Goal: Task Accomplishment & Management: Use online tool/utility

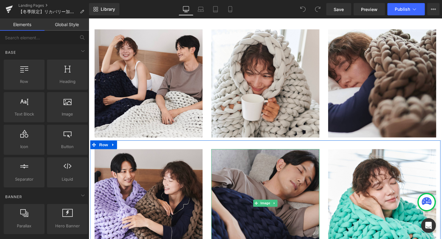
scroll to position [5474, 0]
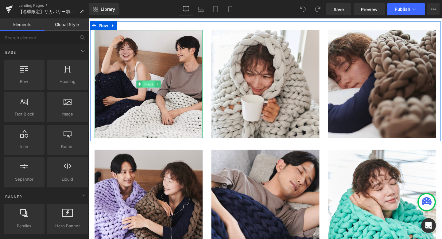
click at [152, 88] on span "Image" at bounding box center [151, 87] width 13 height 7
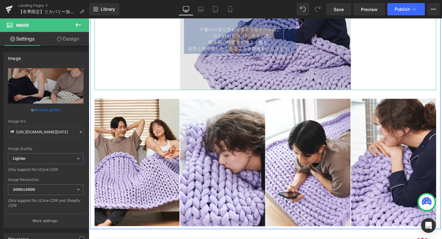
scroll to position [4882, 0]
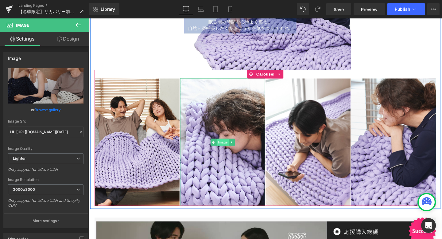
click at [229, 148] on span "Image" at bounding box center [229, 148] width 13 height 7
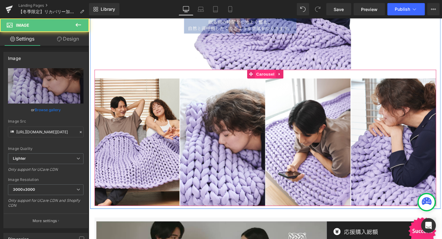
click at [270, 79] on span "Carousel" at bounding box center [274, 76] width 22 height 9
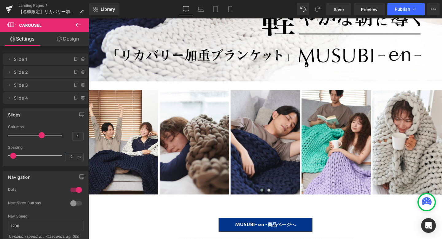
scroll to position [187, 0]
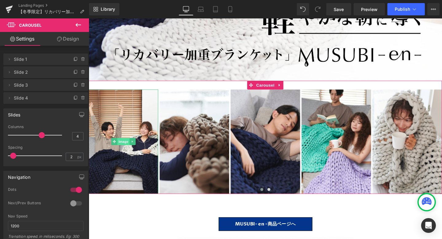
click at [122, 147] on span "Image" at bounding box center [125, 147] width 13 height 7
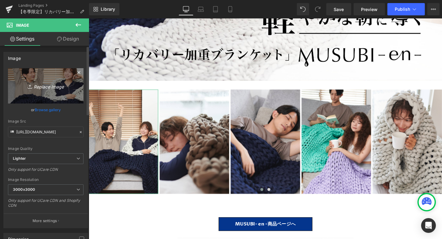
click at [46, 86] on icon "Replace Image" at bounding box center [45, 86] width 49 height 8
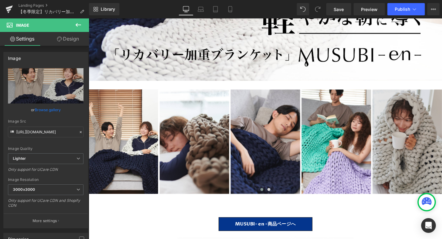
type input "C:\fakepath\161.png"
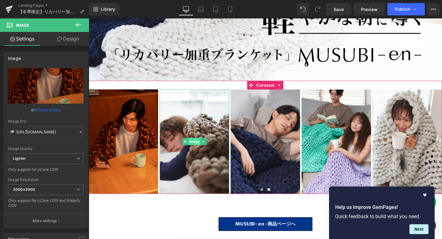
click at [200, 149] on span "Image" at bounding box center [199, 147] width 13 height 7
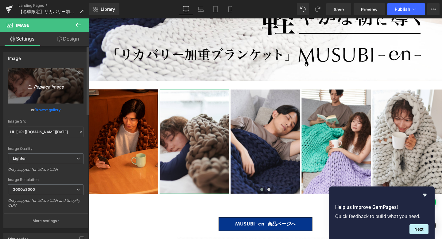
click at [48, 87] on icon "Replace Image" at bounding box center [45, 86] width 49 height 8
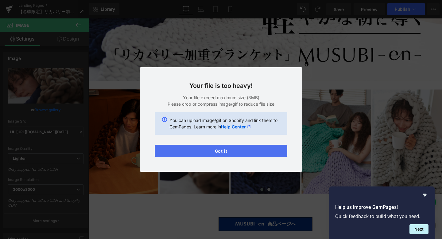
click at [255, 154] on button "Got it" at bounding box center [221, 151] width 133 height 12
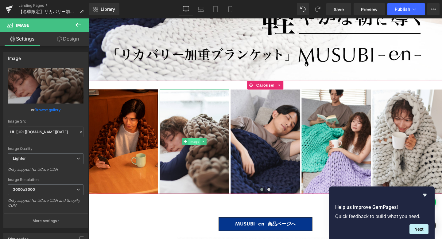
click at [197, 148] on span "Image" at bounding box center [199, 147] width 13 height 7
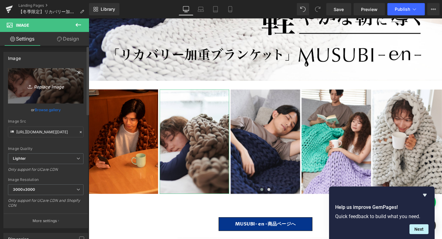
click at [56, 87] on icon "Replace Image" at bounding box center [45, 86] width 49 height 8
type input "C:\fakepath\164.png"
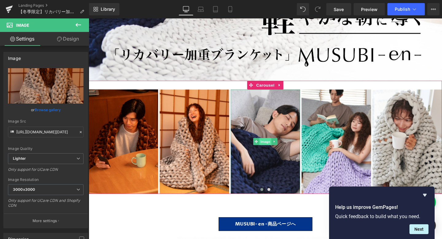
click at [274, 146] on span "Image" at bounding box center [274, 147] width 13 height 7
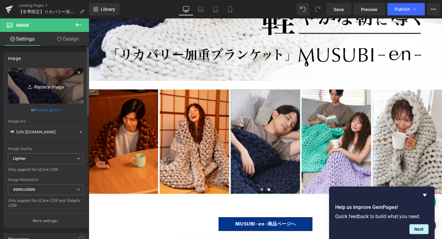
click at [50, 87] on icon "Replace Image" at bounding box center [45, 86] width 49 height 8
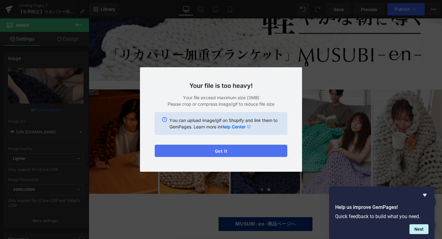
click at [227, 155] on button "Got it" at bounding box center [221, 151] width 133 height 12
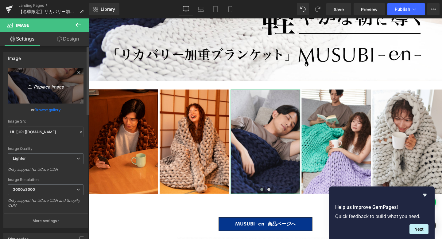
click at [52, 86] on icon "Replace Image" at bounding box center [45, 86] width 49 height 8
type input "C:\fakepath\175.png"
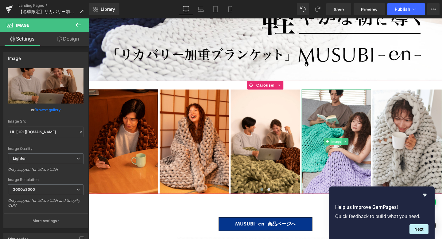
click at [347, 149] on span "Image" at bounding box center [349, 147] width 13 height 7
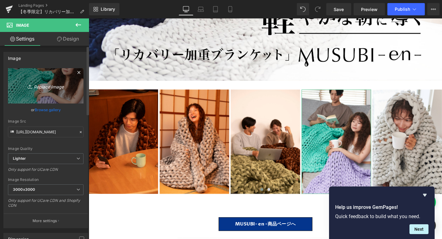
click at [49, 86] on icon "Replace Image" at bounding box center [45, 86] width 49 height 8
type input "C:\fakepath\170.png"
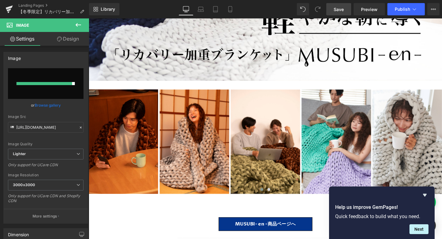
click at [336, 10] on span "Save" at bounding box center [339, 9] width 10 height 6
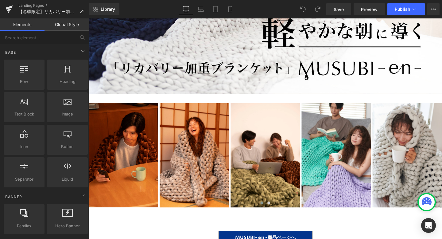
scroll to position [178, 0]
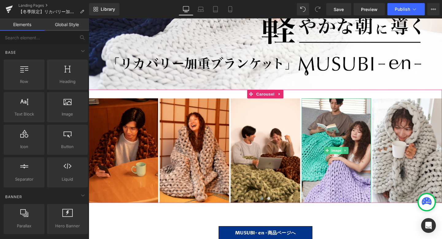
click at [346, 156] on span "Image" at bounding box center [349, 156] width 13 height 7
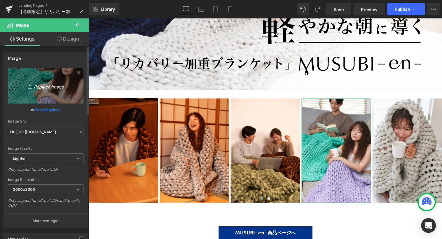
click at [47, 87] on icon "Replace Image" at bounding box center [45, 86] width 49 height 8
type input "C:\fakepath\173.png"
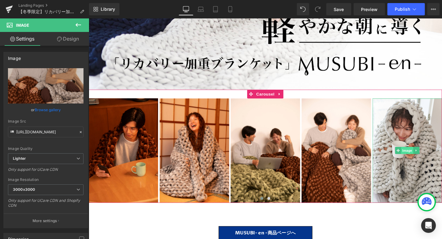
click at [425, 157] on span "Image" at bounding box center [423, 156] width 13 height 7
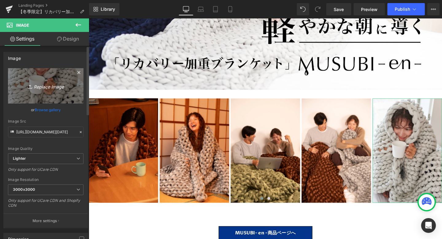
click at [48, 86] on icon "Replace Image" at bounding box center [45, 86] width 49 height 8
type input "C:\fakepath\182.png"
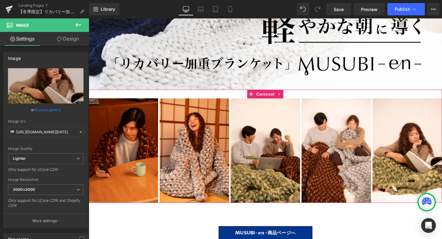
click at [278, 207] on span at bounding box center [278, 207] width 3 height 3
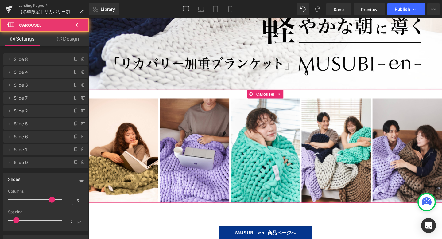
click at [270, 206] on span at bounding box center [270, 207] width 3 height 3
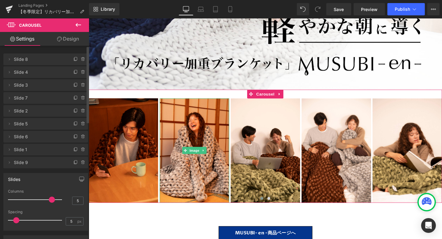
drag, startPoint x: 8, startPoint y: 86, endPoint x: 8, endPoint y: 76, distance: 10.1
click at [8, 52] on ul "Delete Cancel Slide 8 Slide 8 Name Slide 8 Delete Cancel Slide 4 Slide 4 Name S…" at bounding box center [45, 52] width 85 height 0
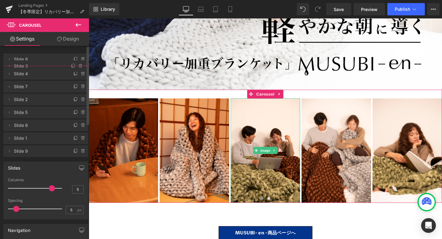
drag, startPoint x: 47, startPoint y: 87, endPoint x: 47, endPoint y: 68, distance: 19.0
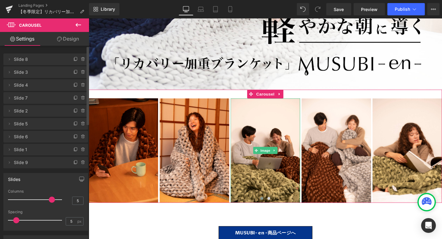
scroll to position [3, 3]
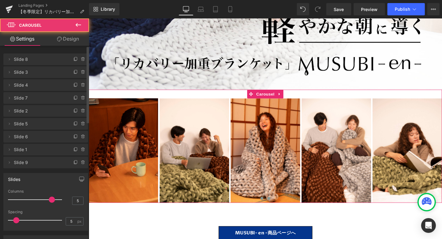
click at [278, 207] on span at bounding box center [278, 207] width 3 height 3
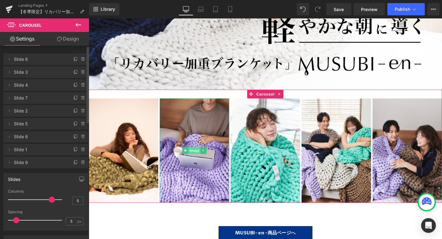
click at [199, 156] on span "Image" at bounding box center [199, 156] width 13 height 7
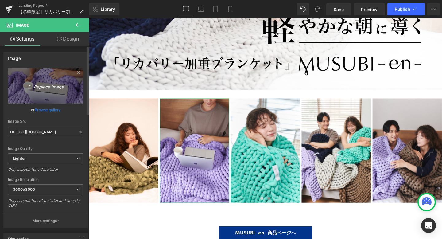
click at [49, 85] on icon "Replace Image" at bounding box center [45, 86] width 49 height 8
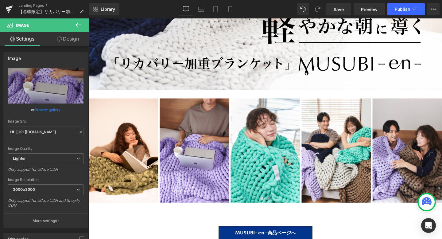
type input "C:\fakepath\184.png"
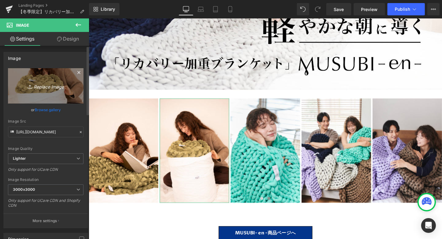
click at [50, 94] on link "Replace Image" at bounding box center [46, 85] width 76 height 35
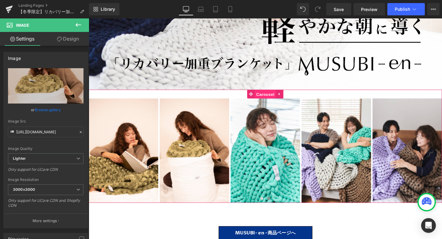
click at [272, 99] on span "Carousel" at bounding box center [274, 98] width 22 height 9
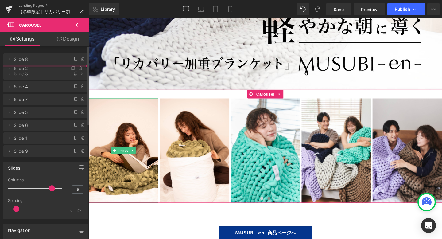
drag, startPoint x: 37, startPoint y: 114, endPoint x: 39, endPoint y: 72, distance: 42.4
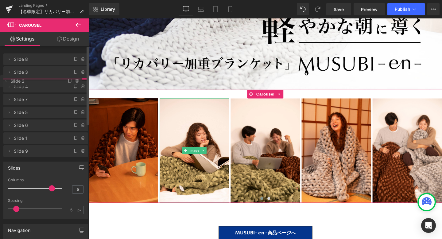
drag, startPoint x: 36, startPoint y: 75, endPoint x: 36, endPoint y: 83, distance: 8.9
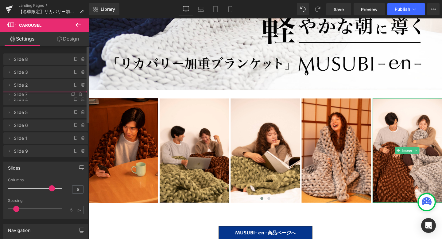
drag, startPoint x: 35, startPoint y: 110, endPoint x: 35, endPoint y: 94, distance: 16.3
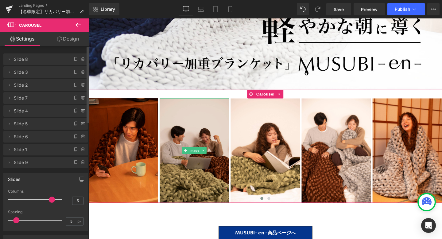
click at [188, 179] on img at bounding box center [199, 158] width 73 height 110
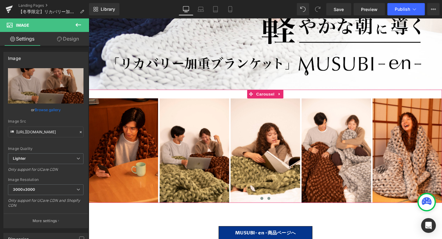
click at [278, 208] on span at bounding box center [278, 207] width 3 height 3
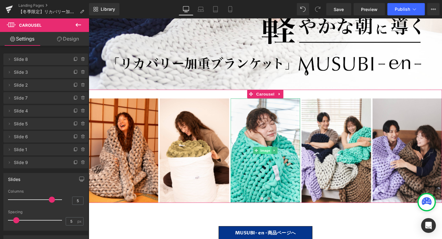
click at [271, 157] on span "Image" at bounding box center [274, 156] width 13 height 7
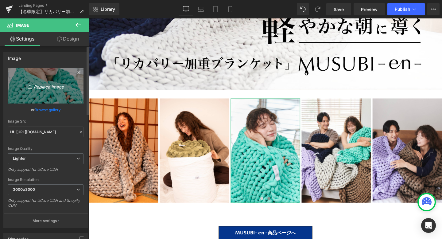
click at [48, 86] on icon "Replace Image" at bounding box center [45, 86] width 49 height 8
type input "C:\fakepath\174.png"
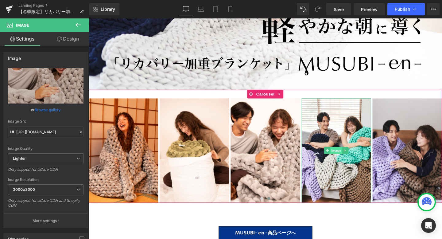
click at [350, 156] on span "Image" at bounding box center [349, 156] width 13 height 7
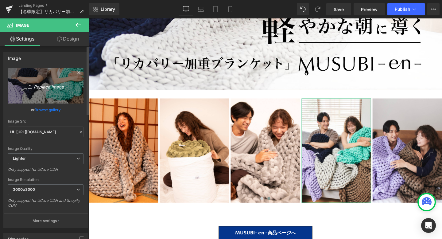
click at [46, 86] on icon "Replace Image" at bounding box center [45, 86] width 49 height 8
type input "C:\fakepath\171.png"
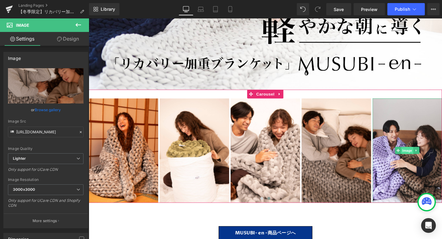
click at [425, 157] on span "Image" at bounding box center [423, 156] width 13 height 7
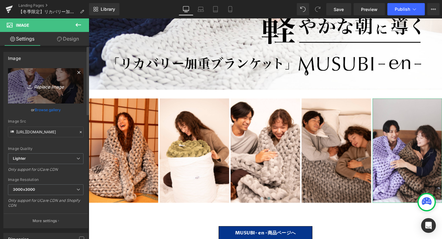
click at [46, 87] on icon "Replace Image" at bounding box center [45, 86] width 49 height 8
type input "C:\fakepath\183.png"
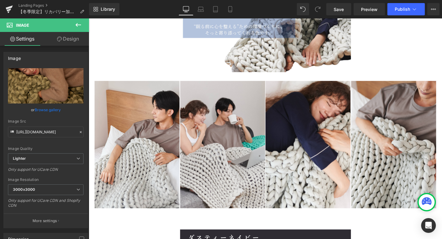
scroll to position [3540, 0]
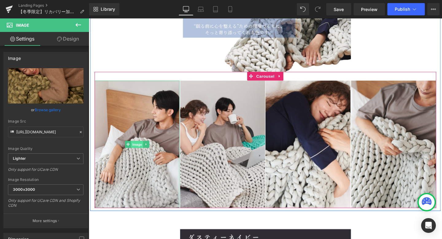
click at [142, 150] on span "Image" at bounding box center [139, 150] width 13 height 7
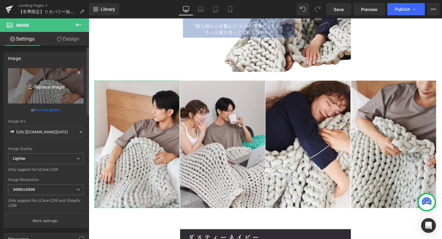
click at [49, 85] on icon "Replace Image" at bounding box center [45, 86] width 49 height 8
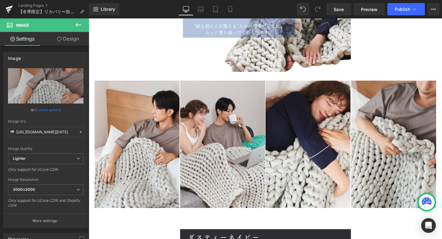
type input "C:\fakepath\179.png"
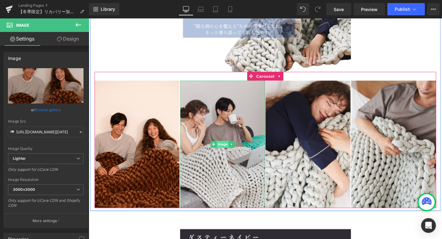
click at [231, 149] on span "Image" at bounding box center [229, 150] width 13 height 7
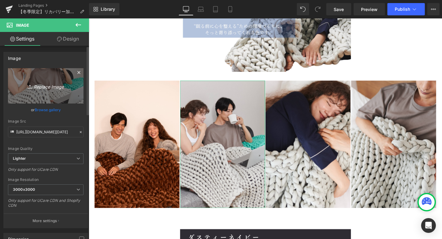
click at [49, 87] on icon "Replace Image" at bounding box center [45, 86] width 49 height 8
type input "C:\fakepath\176.png"
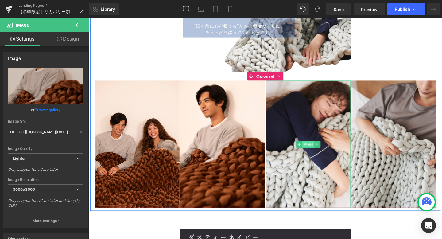
click at [318, 152] on span "Image" at bounding box center [319, 150] width 13 height 7
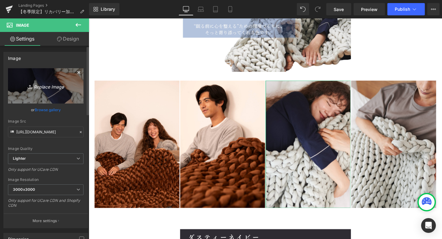
click at [47, 87] on icon "Replace Image" at bounding box center [45, 86] width 49 height 8
type input "C:\fakepath\177.png"
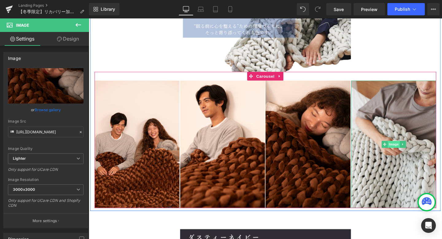
click at [410, 152] on span "Image" at bounding box center [409, 150] width 13 height 7
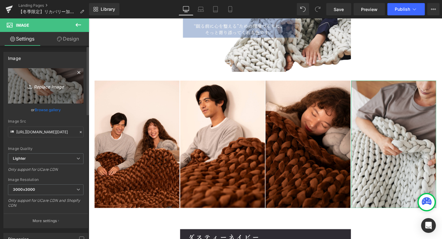
click at [48, 88] on icon "Replace Image" at bounding box center [45, 86] width 49 height 8
type input "C:\fakepath\161.png"
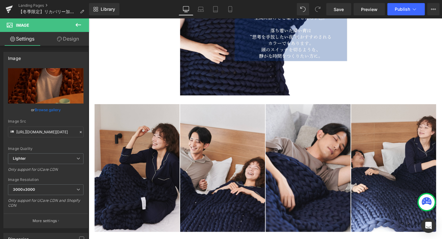
scroll to position [3857, 0]
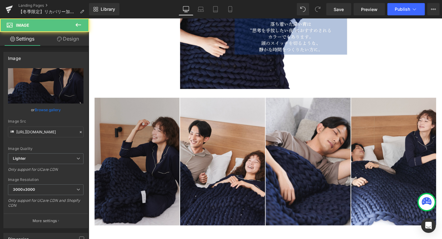
click at [140, 165] on div "Image" at bounding box center [139, 169] width 89 height 134
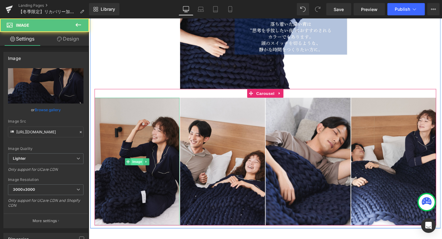
click at [140, 166] on span "Image" at bounding box center [139, 168] width 13 height 7
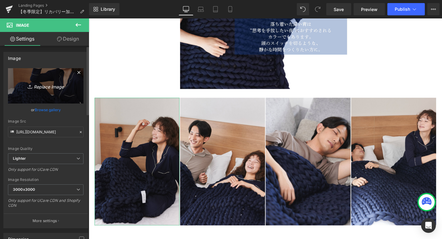
click at [52, 85] on icon "Replace Image" at bounding box center [45, 86] width 49 height 8
type input "C:\fakepath\172.png"
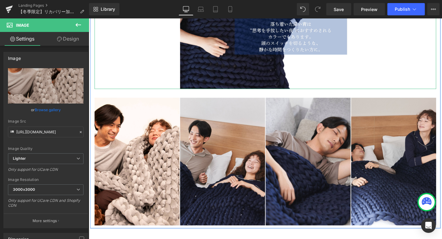
click at [407, 73] on div at bounding box center [274, 3] width 359 height 180
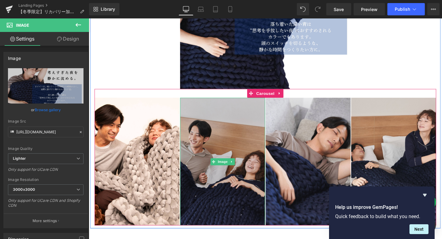
click at [239, 149] on img at bounding box center [229, 169] width 89 height 134
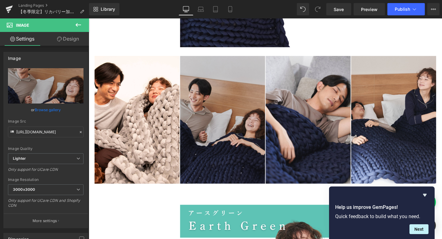
scroll to position [3901, 0]
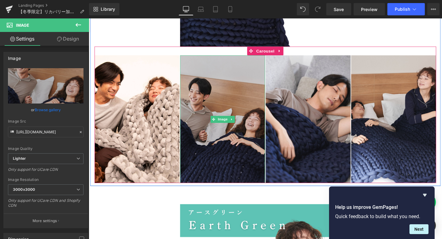
click at [231, 115] on img at bounding box center [229, 124] width 89 height 134
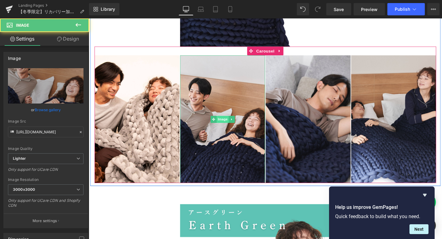
click at [229, 124] on span "Image" at bounding box center [229, 124] width 13 height 7
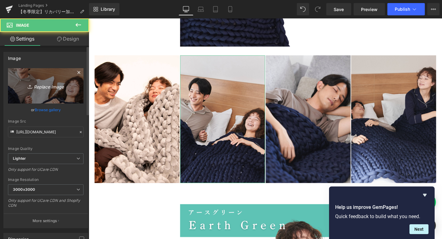
click at [51, 85] on icon "Replace Image" at bounding box center [45, 86] width 49 height 8
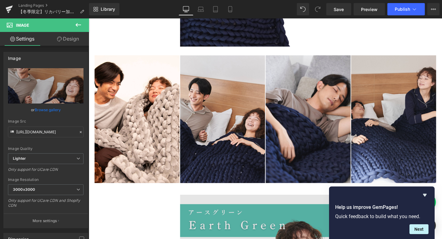
type input "C:\fakepath\165.png"
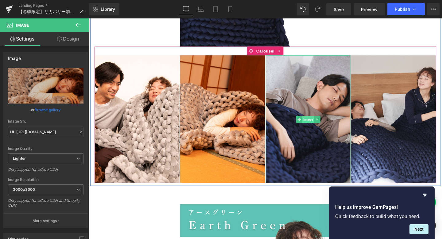
click at [319, 124] on span "Image" at bounding box center [319, 124] width 13 height 7
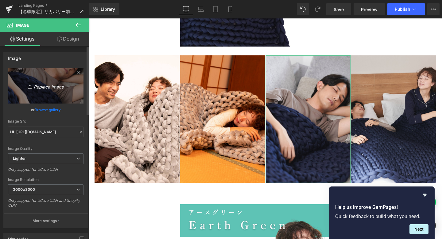
click at [53, 86] on icon "Replace Image" at bounding box center [45, 86] width 49 height 8
type input "C:\fakepath\172.png"
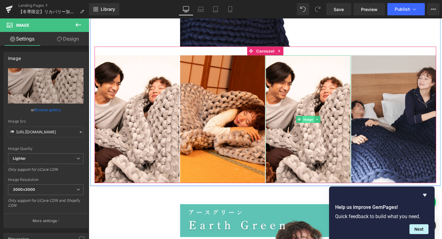
click at [320, 125] on span "Image" at bounding box center [319, 124] width 13 height 7
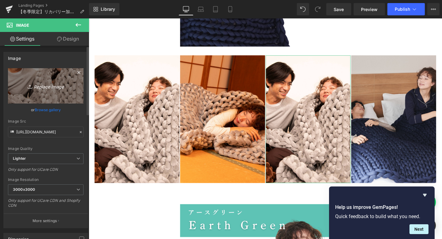
click at [45, 85] on icon "Replace Image" at bounding box center [45, 86] width 49 height 8
type input "C:\fakepath\174.png"
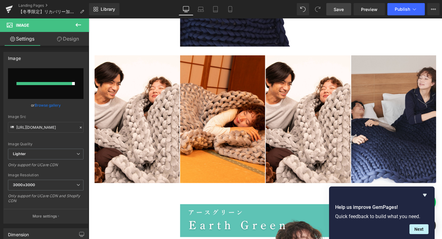
click at [344, 10] on span "Save" at bounding box center [339, 9] width 10 height 6
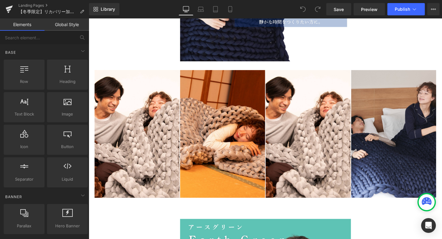
scroll to position [3885, 0]
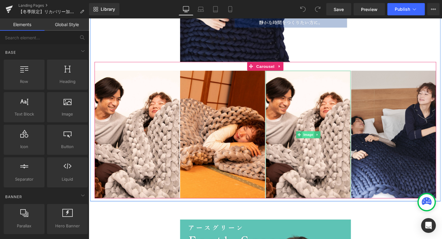
click at [316, 137] on span "Image" at bounding box center [319, 140] width 13 height 7
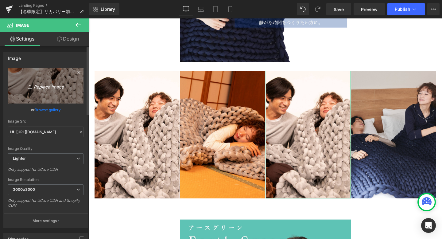
click at [47, 87] on icon "Replace Image" at bounding box center [45, 86] width 49 height 8
type input "C:\fakepath\174.png"
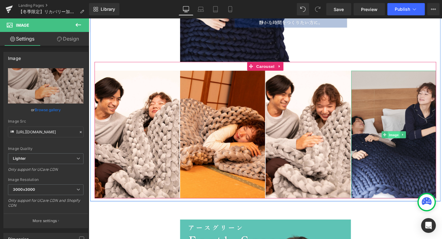
click at [412, 142] on span "Image" at bounding box center [409, 140] width 13 height 7
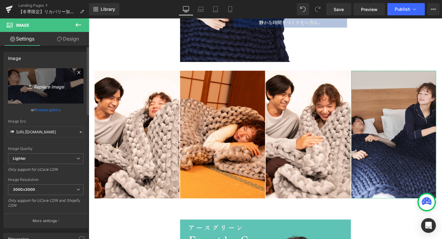
click at [52, 89] on icon "Replace Image" at bounding box center [45, 86] width 49 height 8
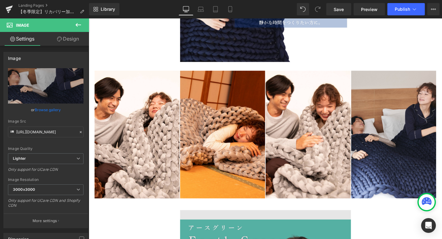
type input "C:\fakepath\171.png"
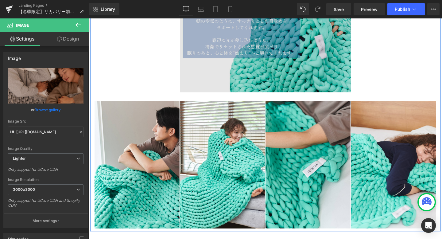
scroll to position [4203, 0]
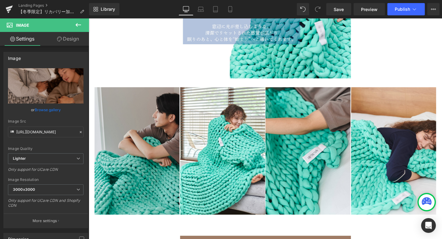
click at [138, 151] on img at bounding box center [139, 158] width 89 height 134
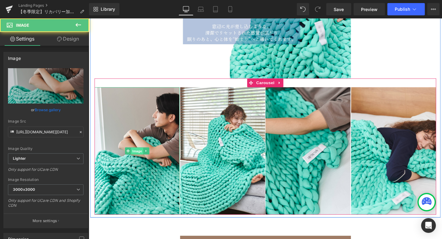
click at [140, 154] on span "Image" at bounding box center [139, 157] width 13 height 7
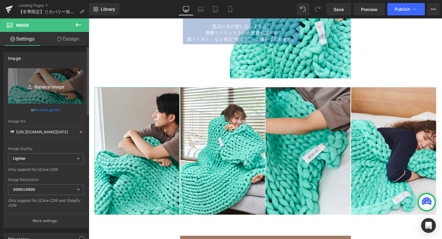
click at [53, 84] on icon "Replace Image" at bounding box center [45, 86] width 49 height 8
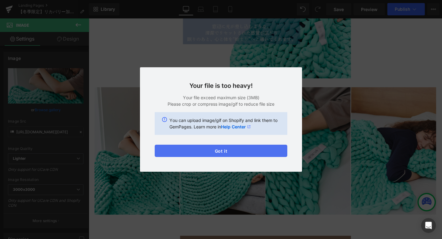
click at [240, 153] on button "Got it" at bounding box center [221, 151] width 133 height 12
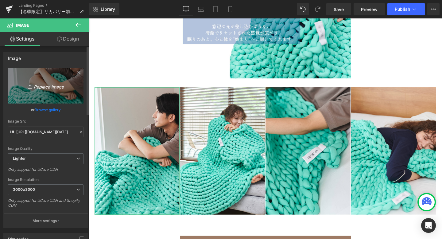
click at [51, 87] on icon "Replace Image" at bounding box center [45, 86] width 49 height 8
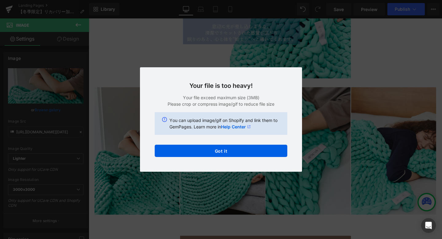
click at [373, 69] on div "Back to Library Insert Your file is too heavy! Your file exceed maximum size (3…" at bounding box center [221, 119] width 442 height 239
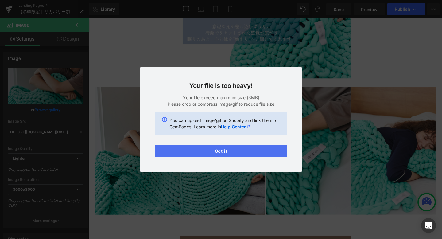
click at [229, 155] on button "Got it" at bounding box center [221, 151] width 133 height 12
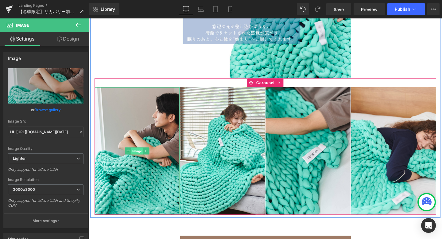
click at [141, 155] on span "Image" at bounding box center [139, 157] width 13 height 7
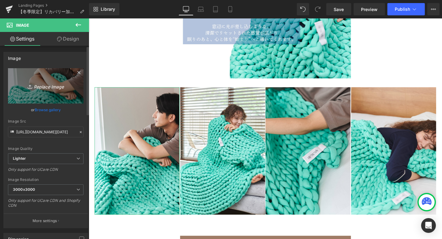
click at [53, 87] on icon "Replace Image" at bounding box center [45, 86] width 49 height 8
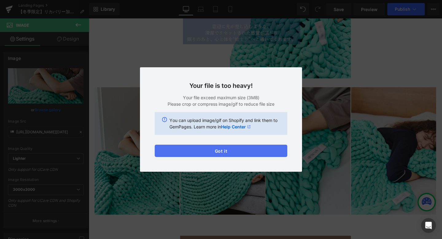
click at [231, 149] on button "Got it" at bounding box center [221, 151] width 133 height 12
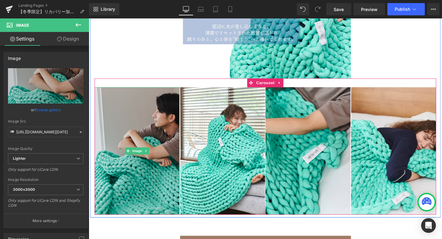
click at [143, 141] on img at bounding box center [139, 158] width 89 height 134
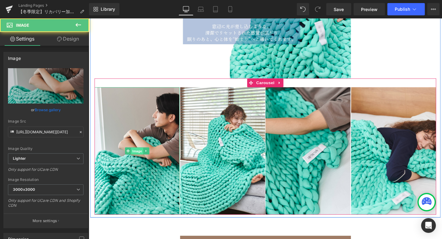
click at [142, 154] on span "Image" at bounding box center [139, 157] width 13 height 7
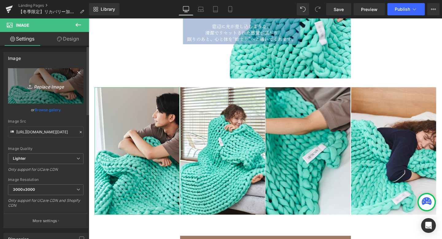
click at [56, 85] on icon "Replace Image" at bounding box center [45, 86] width 49 height 8
type input "C:\fakepath\180.png"
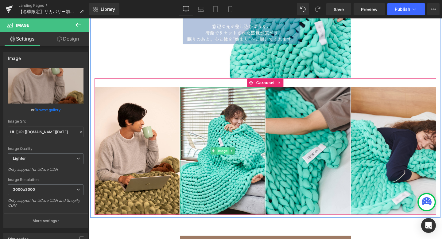
click at [227, 158] on span "Image" at bounding box center [229, 157] width 13 height 7
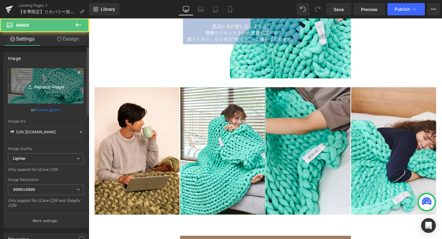
click at [49, 87] on icon "Replace Image" at bounding box center [45, 86] width 49 height 8
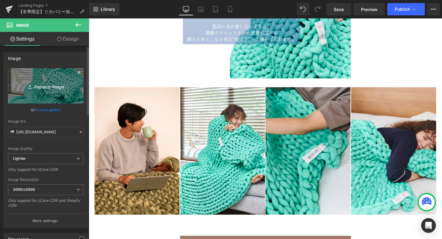
type input "C:\fakepath\184.png"
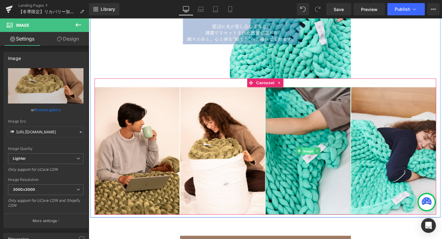
click at [319, 156] on span "Image" at bounding box center [319, 157] width 13 height 7
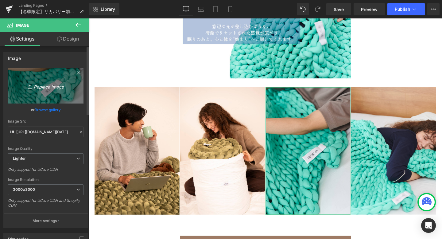
click at [43, 86] on icon "Replace Image" at bounding box center [45, 86] width 49 height 8
type input "C:\fakepath\175.png"
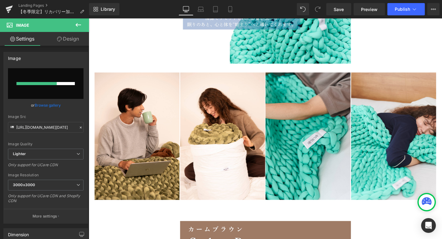
scroll to position [4221, 0]
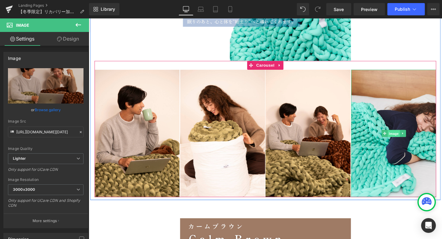
click at [410, 139] on span "Image" at bounding box center [409, 139] width 13 height 7
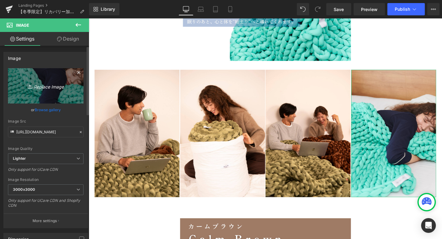
click at [52, 87] on icon "Replace Image" at bounding box center [45, 86] width 49 height 8
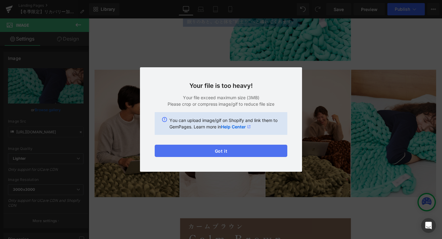
click at [228, 152] on button "Got it" at bounding box center [221, 151] width 133 height 12
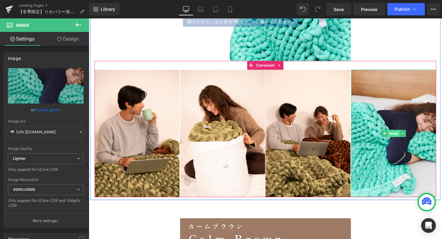
click at [412, 142] on span "Image" at bounding box center [409, 139] width 13 height 7
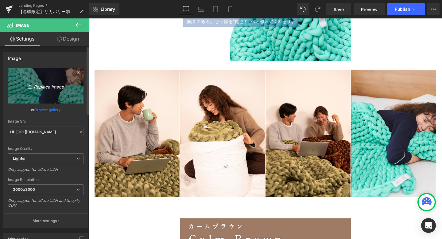
click at [50, 86] on icon "Replace Image" at bounding box center [45, 86] width 49 height 8
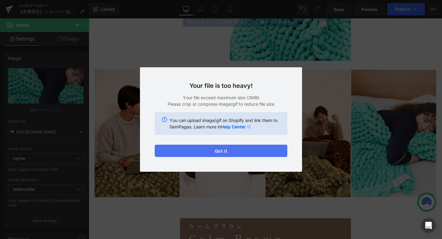
click at [235, 150] on button "Got it" at bounding box center [221, 151] width 133 height 12
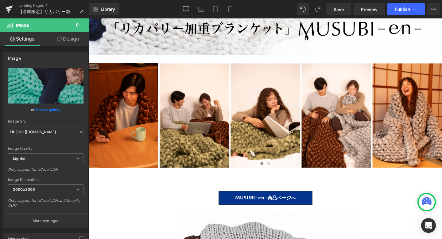
scroll to position [212, 0]
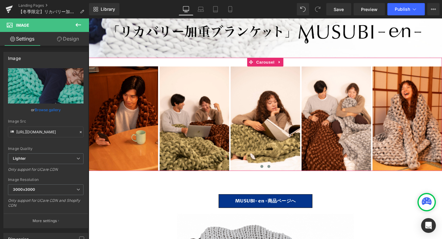
click at [279, 173] on button at bounding box center [277, 174] width 7 height 6
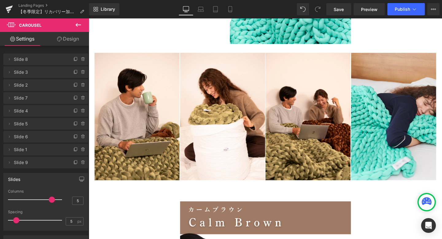
scroll to position [4235, 0]
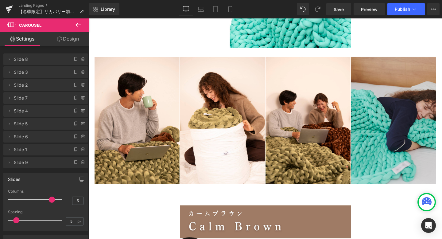
click at [409, 130] on img at bounding box center [409, 126] width 89 height 134
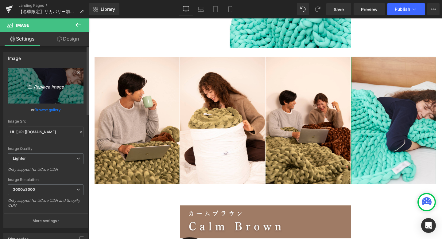
click at [51, 88] on icon "Replace Image" at bounding box center [45, 86] width 49 height 8
click at [45, 87] on icon "Replace Image" at bounding box center [45, 86] width 49 height 8
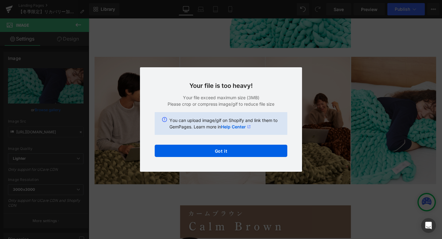
click at [296, 77] on div "Your file is too heavy! Your file exceed maximum size (3MB) Please crop or comp…" at bounding box center [221, 119] width 162 height 104
click at [273, 114] on div "You can upload image/gif on Shopify and link them to GemPages. Learn more in He…" at bounding box center [221, 123] width 133 height 23
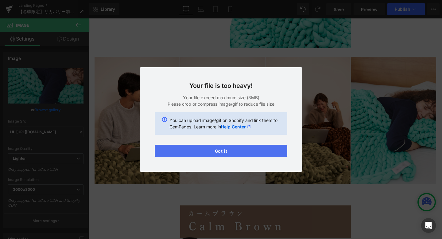
click at [250, 148] on button "Got it" at bounding box center [221, 151] width 133 height 12
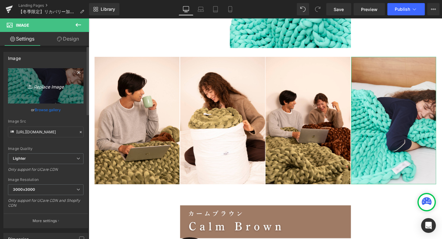
click at [50, 84] on icon "Replace Image" at bounding box center [45, 86] width 49 height 8
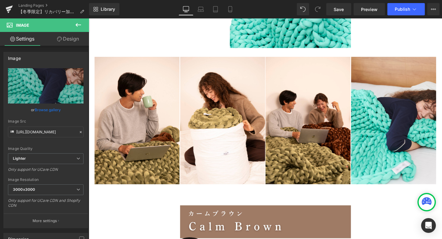
type input "C:\fakepath\169.jpeg"
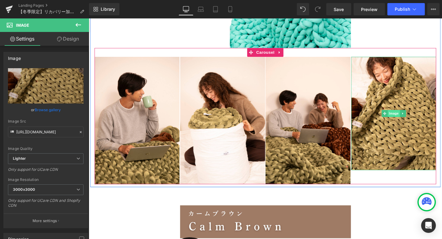
click at [407, 119] on span "Image" at bounding box center [409, 118] width 13 height 7
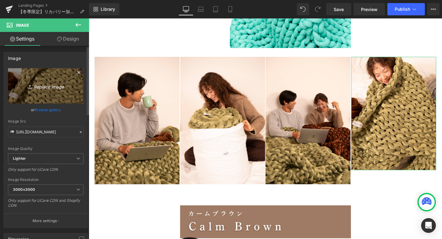
click at [46, 86] on icon "Replace Image" at bounding box center [45, 86] width 49 height 8
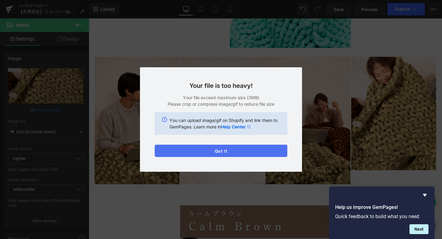
click at [240, 154] on button "Got it" at bounding box center [221, 151] width 133 height 12
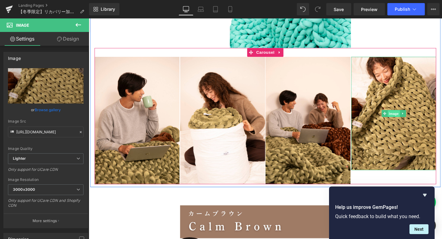
click at [409, 117] on span "Image" at bounding box center [409, 118] width 13 height 7
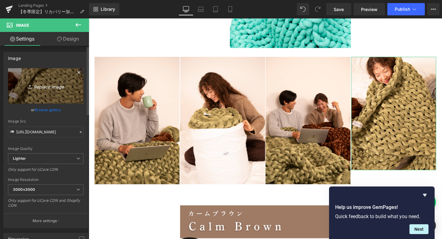
click at [44, 86] on icon "Replace Image" at bounding box center [45, 86] width 49 height 8
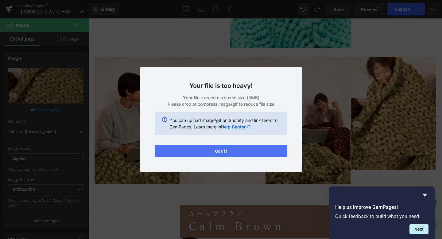
click at [238, 150] on button "Got it" at bounding box center [221, 151] width 133 height 12
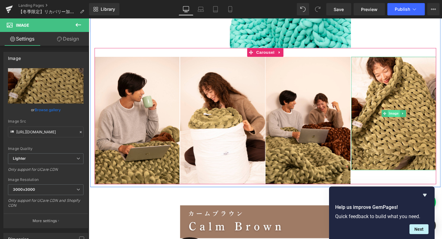
click at [411, 115] on span "Image" at bounding box center [409, 118] width 13 height 7
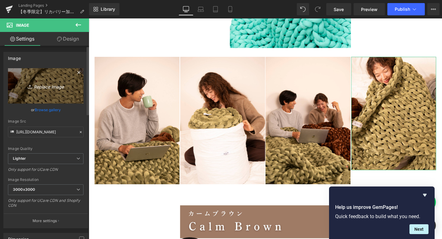
click at [56, 85] on icon "Replace Image" at bounding box center [45, 86] width 49 height 8
type input "C:\fakepath\169.jpeg"
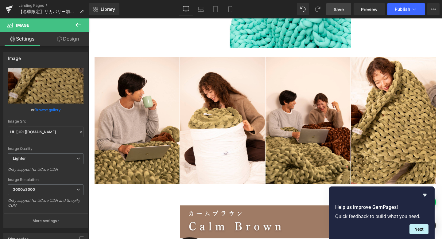
drag, startPoint x: 339, startPoint y: 6, endPoint x: 242, endPoint y: 31, distance: 100.1
click at [339, 6] on span "Save" at bounding box center [339, 9] width 10 height 6
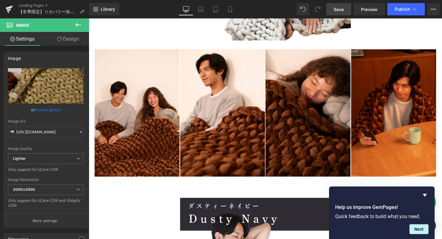
scroll to position [3598, 0]
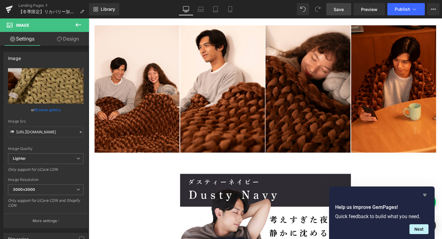
click at [424, 195] on icon "Hide survey" at bounding box center [425, 195] width 4 height 3
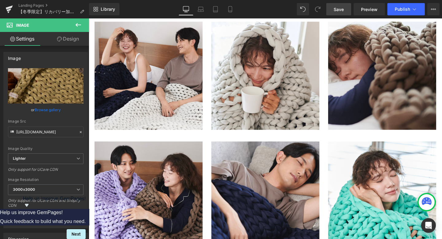
scroll to position [5484, 0]
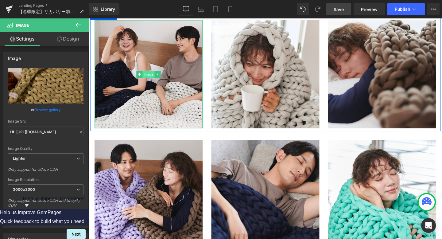
click at [151, 75] on span "Image" at bounding box center [151, 77] width 13 height 7
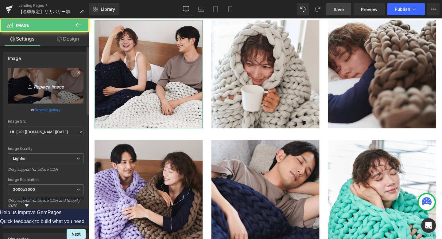
click at [41, 87] on icon "Replace Image" at bounding box center [45, 86] width 49 height 8
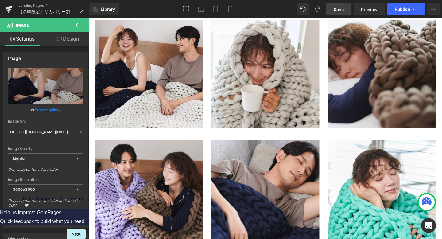
type input "C:\fakepath\13.png"
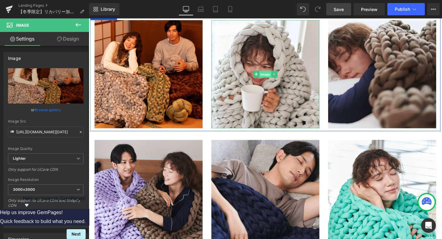
click at [274, 76] on span "Image" at bounding box center [274, 77] width 13 height 7
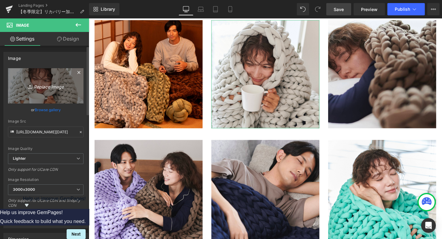
click at [46, 87] on icon "Replace Image" at bounding box center [45, 86] width 49 height 8
type input "C:\fakepath\15.png"
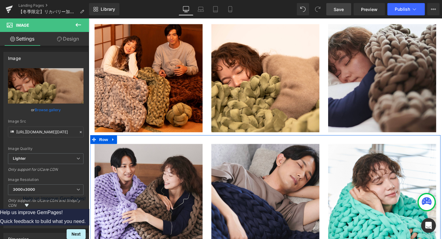
scroll to position [5480, 0]
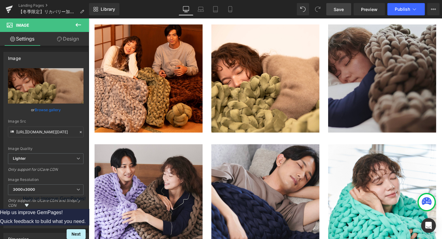
click at [393, 74] on img at bounding box center [397, 82] width 114 height 114
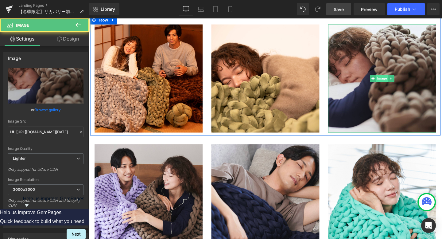
click at [394, 79] on span "Image" at bounding box center [397, 81] width 13 height 7
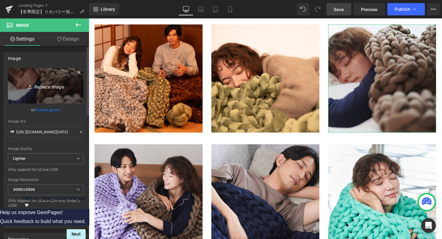
click at [54, 85] on icon "Replace Image" at bounding box center [45, 86] width 49 height 8
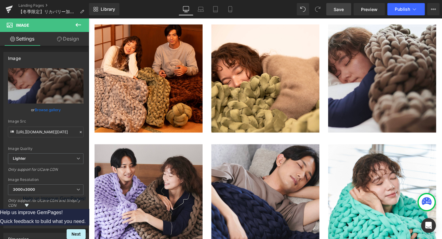
type input "C:\fakepath\16.png"
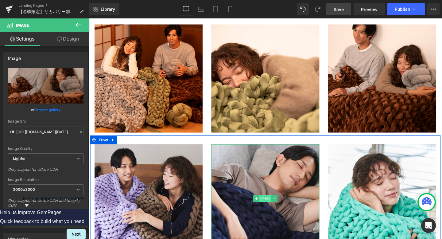
click at [273, 208] on span "Image" at bounding box center [274, 207] width 13 height 7
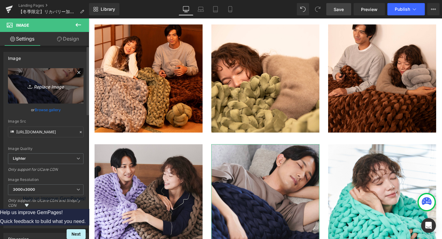
click at [58, 86] on icon "Replace Image" at bounding box center [45, 86] width 49 height 8
type input "C:\fakepath\17.png"
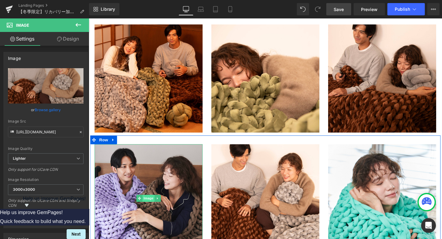
click at [152, 206] on span "Image" at bounding box center [151, 207] width 13 height 7
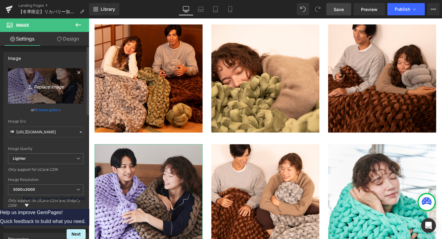
click at [46, 84] on icon "Replace Image" at bounding box center [45, 86] width 49 height 8
type input "C:\fakepath\14.png"
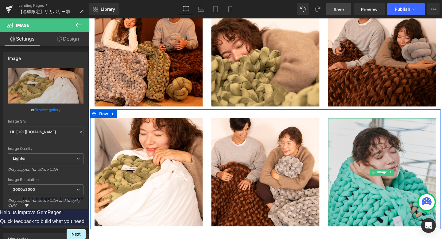
scroll to position [5508, 0]
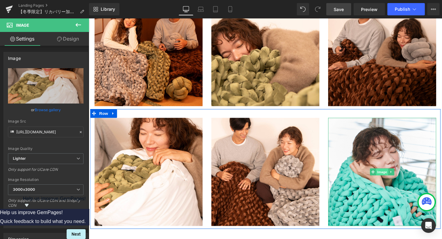
click at [396, 179] on span "Image" at bounding box center [397, 179] width 13 height 7
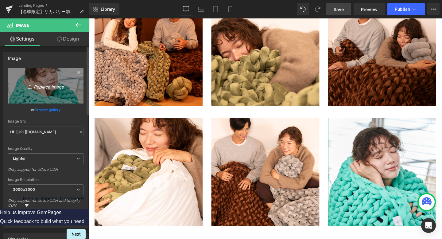
click at [41, 83] on icon "Replace Image" at bounding box center [45, 86] width 49 height 8
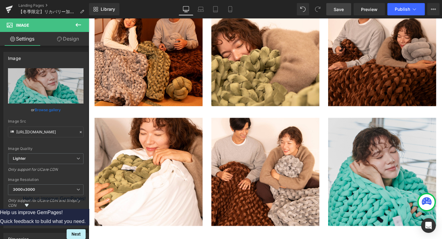
type input "C:\fakepath\18.png"
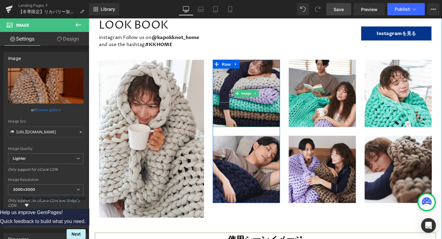
scroll to position [7380, 0]
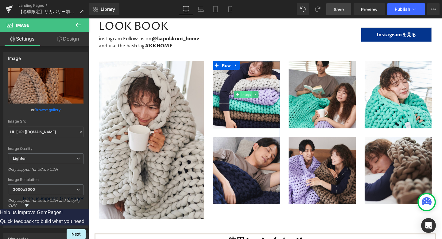
click at [252, 95] on span "Image" at bounding box center [254, 98] width 13 height 7
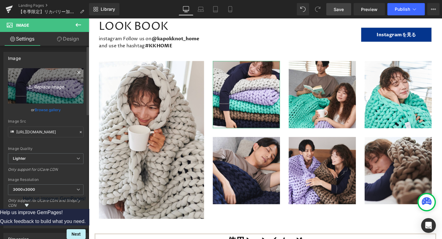
click at [47, 87] on icon "Replace Image" at bounding box center [45, 86] width 49 height 8
type input "C:\fakepath\14.png"
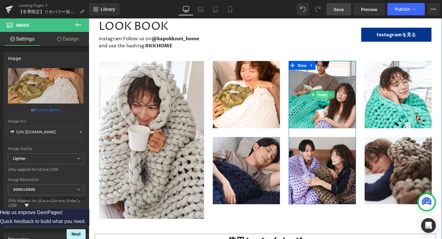
click at [334, 95] on span "Image" at bounding box center [334, 98] width 13 height 7
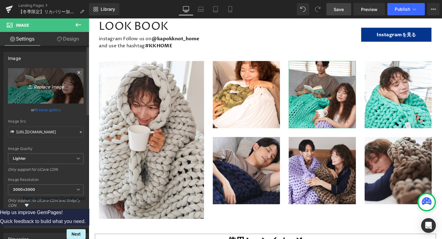
click at [43, 86] on icon "Replace Image" at bounding box center [45, 86] width 49 height 8
type input "C:\fakepath\17.png"
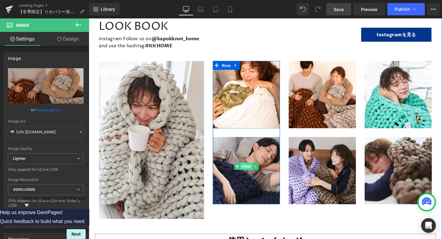
click at [256, 170] on span "Image" at bounding box center [254, 173] width 13 height 7
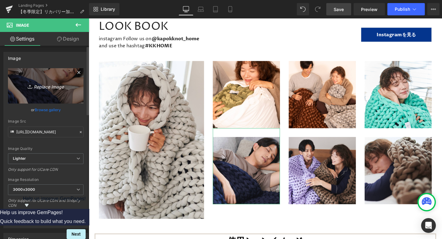
click at [56, 84] on icon "Replace Image" at bounding box center [45, 86] width 49 height 8
type input "C:\fakepath\16.png"
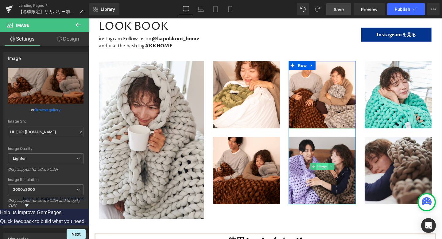
click at [334, 170] on span "Image" at bounding box center [334, 173] width 13 height 7
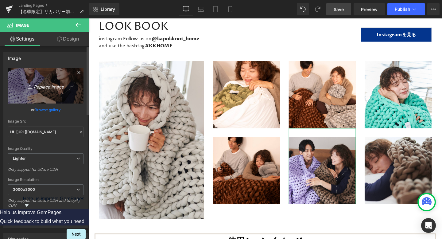
click at [60, 85] on icon "Replace Image" at bounding box center [45, 86] width 49 height 8
type input "C:\fakepath\18.png"
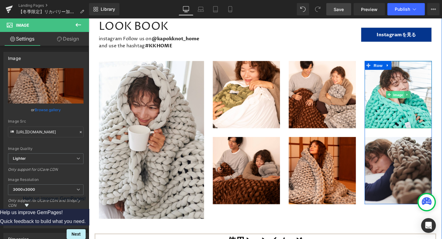
click at [415, 95] on span "Image" at bounding box center [414, 98] width 13 height 7
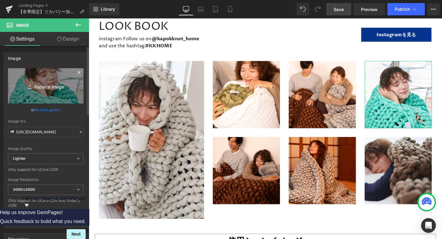
click at [44, 86] on icon "Replace Image" at bounding box center [45, 86] width 49 height 8
type input "C:\fakepath\13.png"
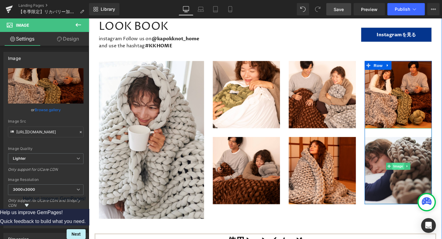
click at [415, 170] on span "Image" at bounding box center [414, 173] width 13 height 7
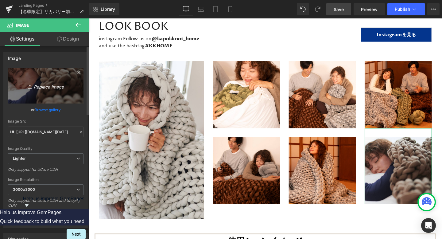
click at [45, 87] on icon "Replace Image" at bounding box center [45, 86] width 49 height 8
type input "C:\fakepath\15.png"
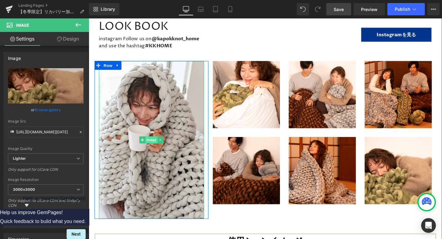
click at [153, 142] on span "Image" at bounding box center [154, 145] width 13 height 7
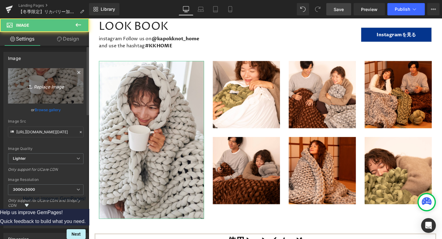
click at [51, 85] on icon "Replace Image" at bounding box center [45, 86] width 49 height 8
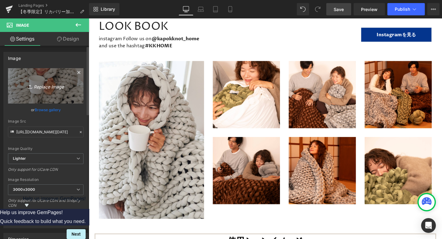
type input "C:\fakepath\182.png"
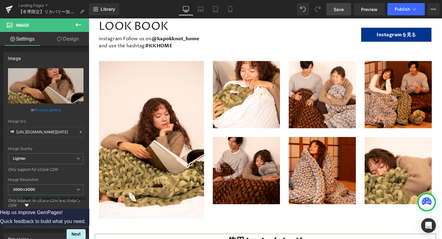
click at [337, 9] on span "Save" at bounding box center [339, 9] width 10 height 6
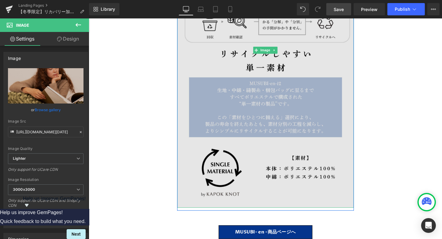
scroll to position [2622, 0]
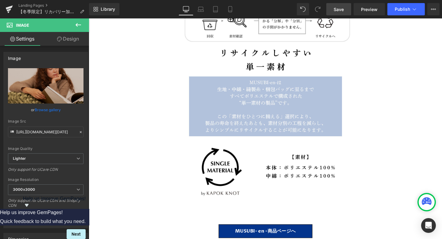
click at [335, 8] on span "Save" at bounding box center [339, 9] width 10 height 6
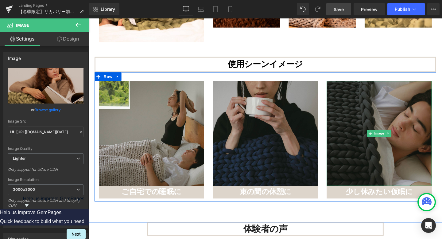
scroll to position [7566, 0]
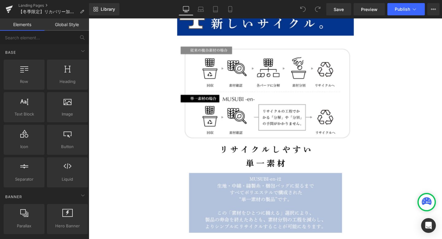
scroll to position [2519, 0]
